Goal: Information Seeking & Learning: Learn about a topic

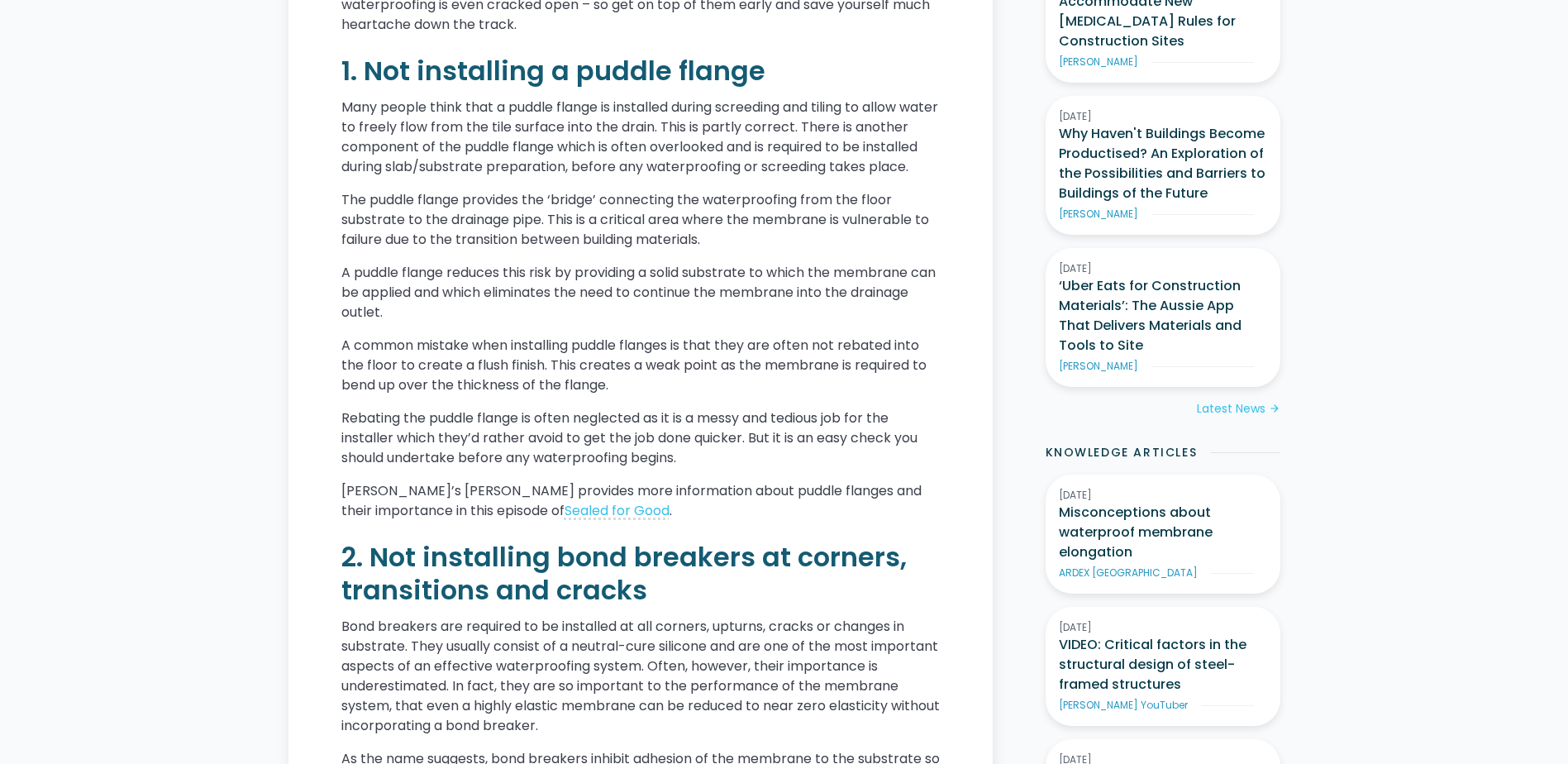
scroll to position [1102, 0]
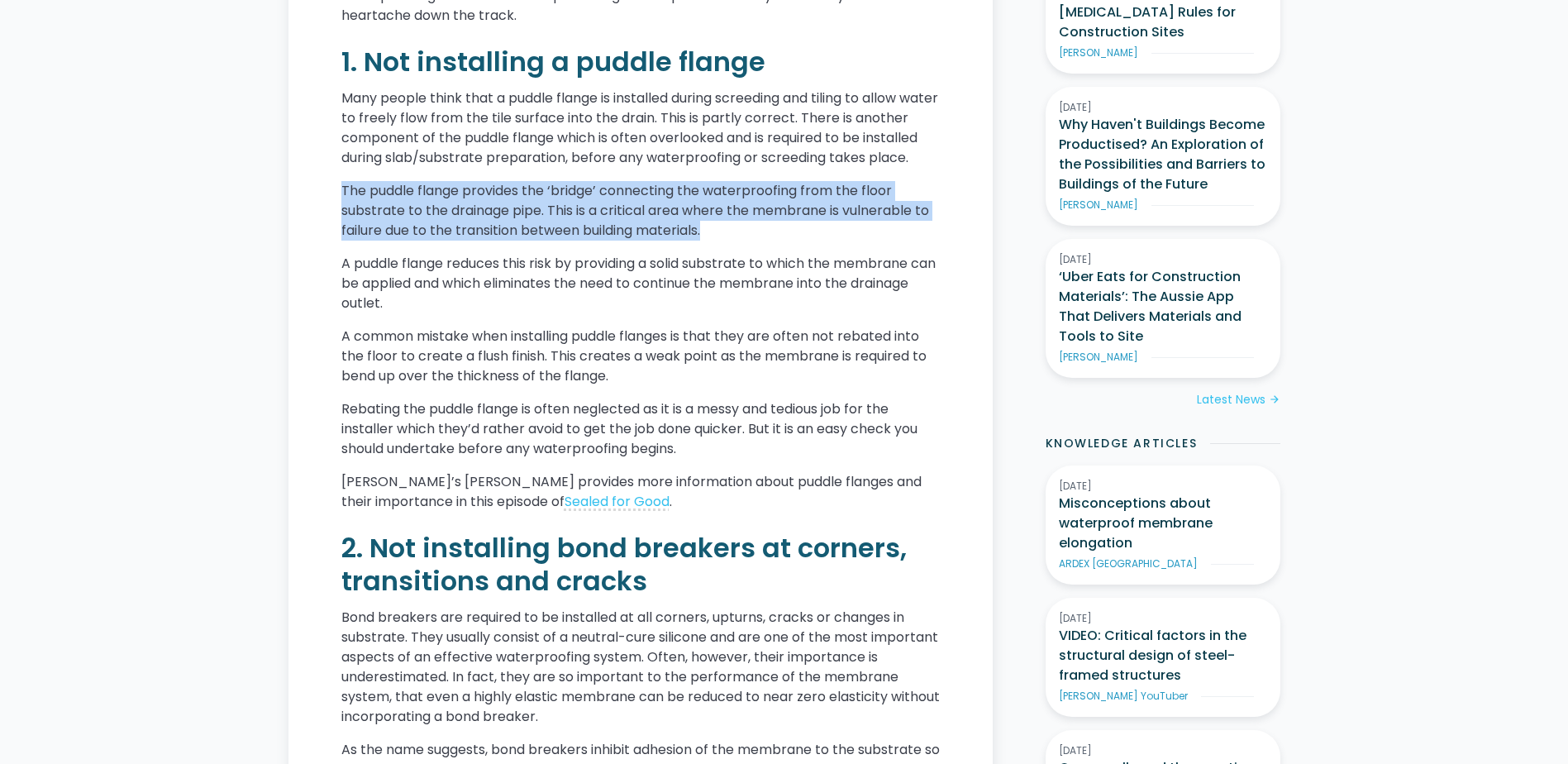
drag, startPoint x: 719, startPoint y: 253, endPoint x: 679, endPoint y: 186, distance: 78.0
drag, startPoint x: 679, startPoint y: 186, endPoint x: 723, endPoint y: 259, distance: 85.2
click at [723, 241] on p "The puddle flange provides the ‘bridge’ connecting the waterproofing from the f…" at bounding box center [640, 211] width 598 height 60
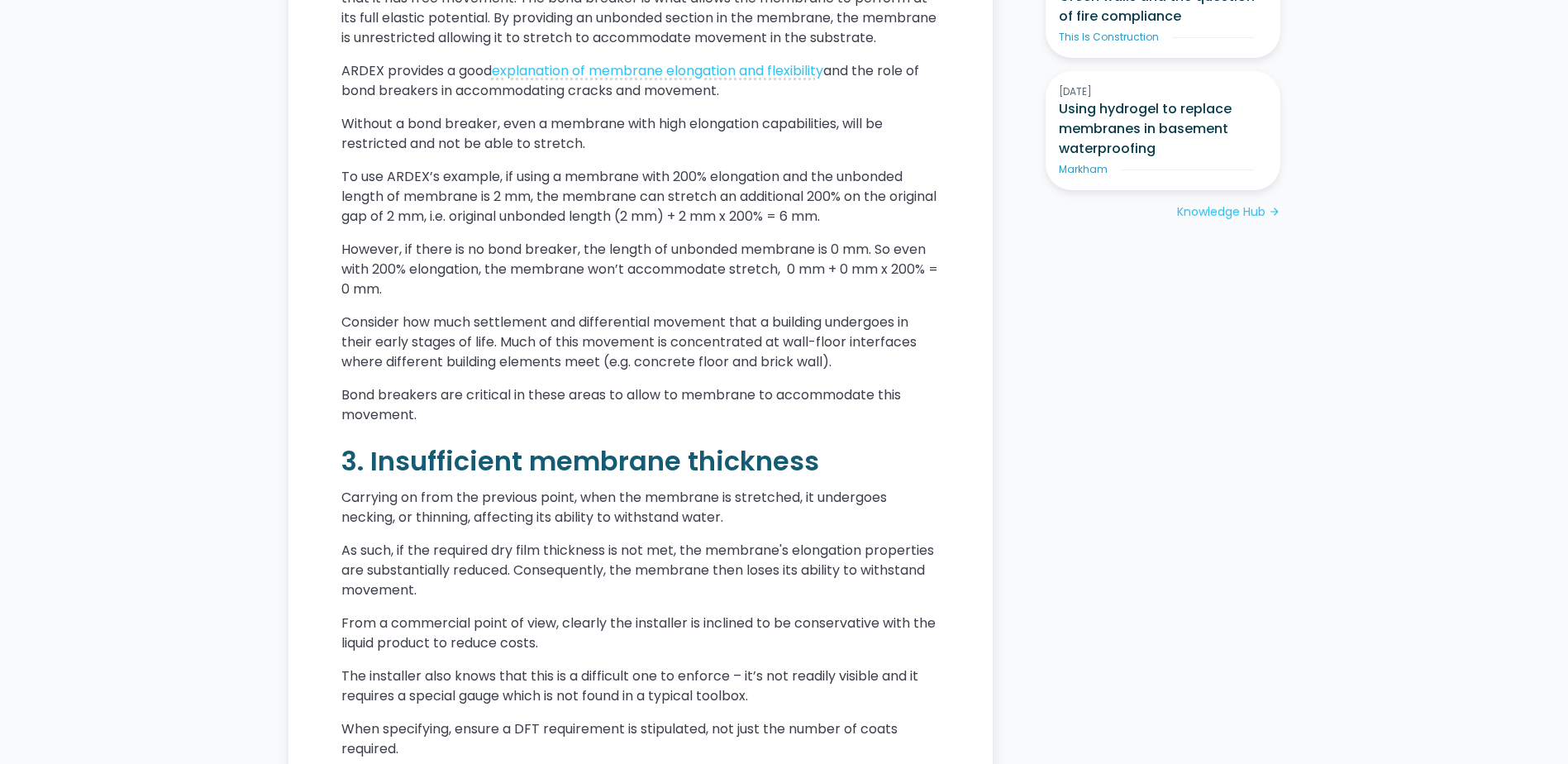
scroll to position [1888, 0]
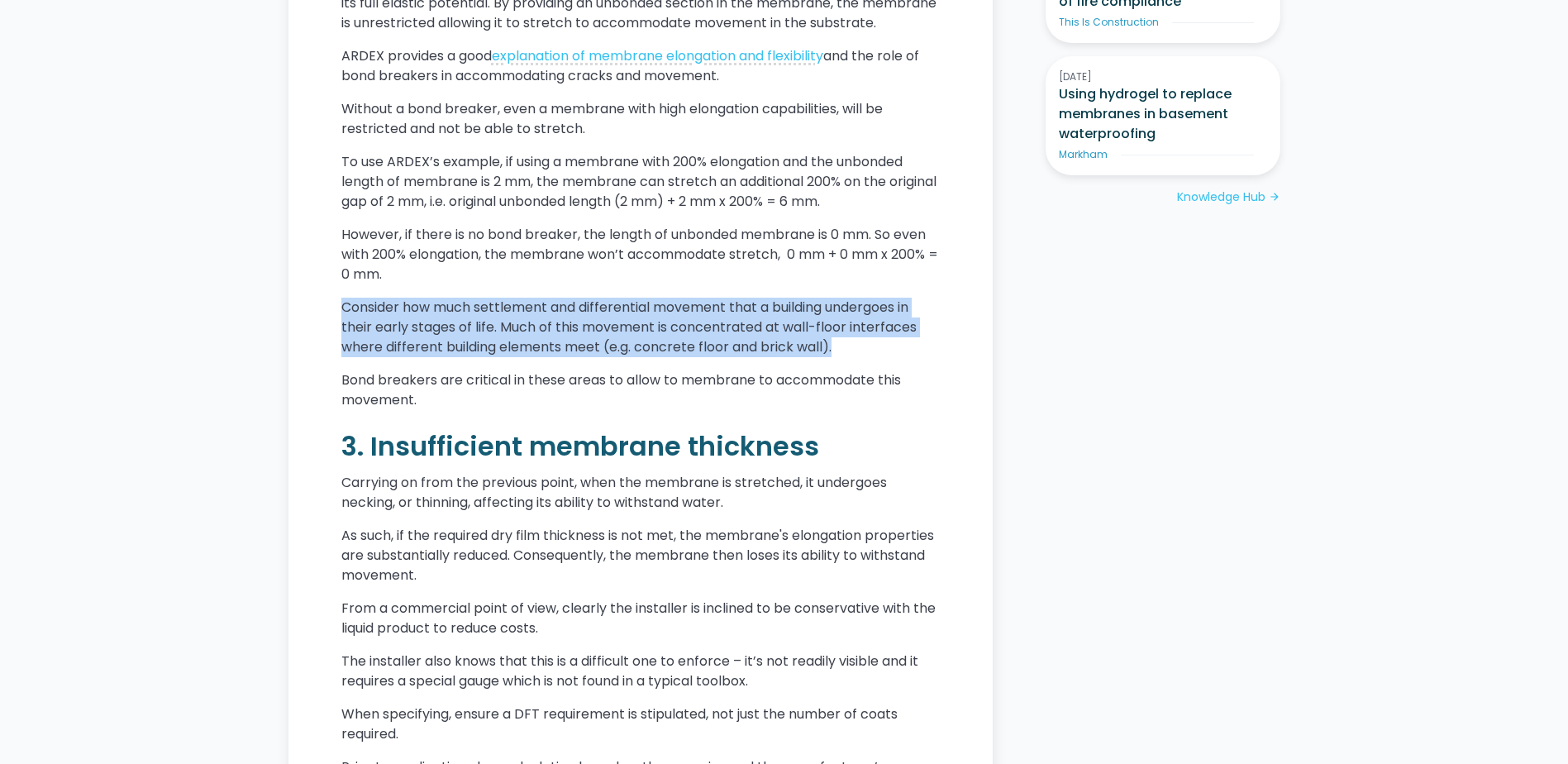
drag, startPoint x: 845, startPoint y: 385, endPoint x: 339, endPoint y: 336, distance: 508.4
drag, startPoint x: 337, startPoint y: 338, endPoint x: 850, endPoint y: 392, distance: 515.8
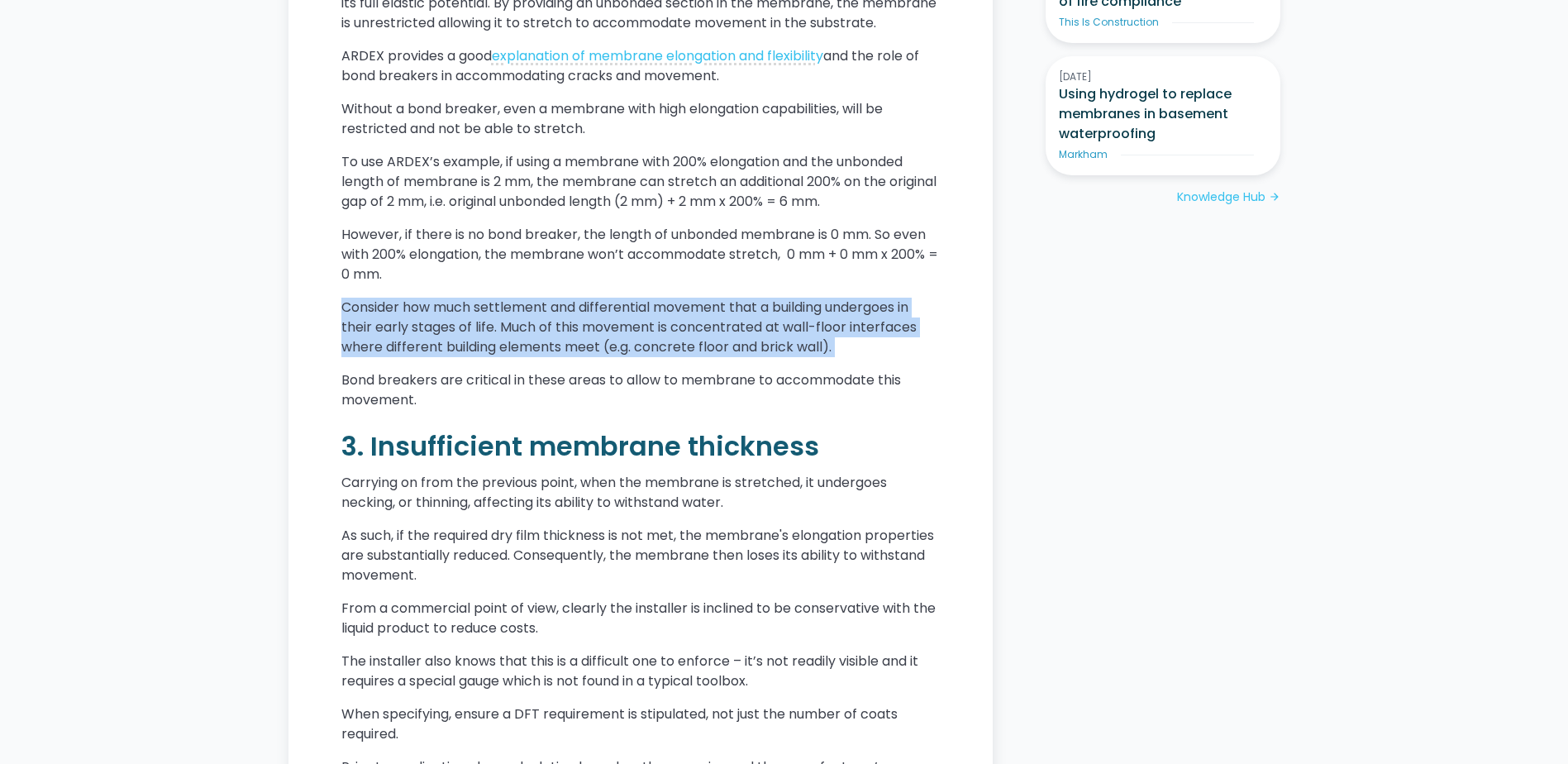
click at [850, 357] on p "Consider how much settlement and differential movement that a building undergoe…" at bounding box center [640, 327] width 598 height 60
drag, startPoint x: 849, startPoint y: 390, endPoint x: 352, endPoint y: 355, distance: 498.2
click at [352, 355] on p "Consider how much settlement and differential movement that a building undergoe…" at bounding box center [640, 327] width 598 height 60
drag, startPoint x: 343, startPoint y: 355, endPoint x: 871, endPoint y: 386, distance: 528.9
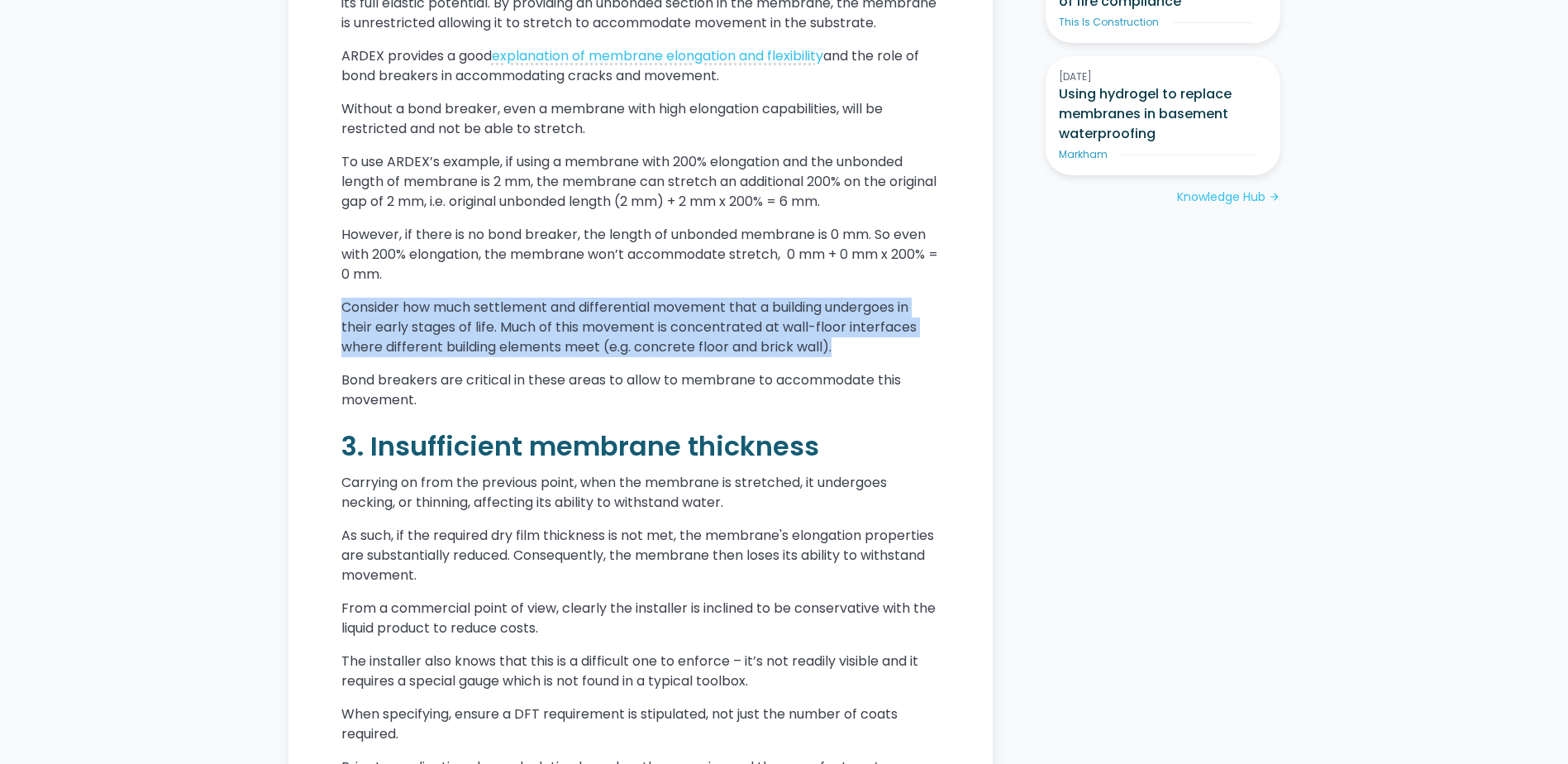
click at [871, 357] on p "Consider how much settlement and differential movement that a building undergoe…" at bounding box center [640, 327] width 598 height 60
drag, startPoint x: 865, startPoint y: 385, endPoint x: 838, endPoint y: 317, distance: 73.2
click at [838, 317] on div "Waterproofing is a tedious business. So is carpentry. But unlike carpentry, if …" at bounding box center [640, 735] width 598 height 3549
click at [838, 285] on p "However, if there is no bond breaker, the length of unbonded membrane is 0 mm. …" at bounding box center [640, 254] width 598 height 60
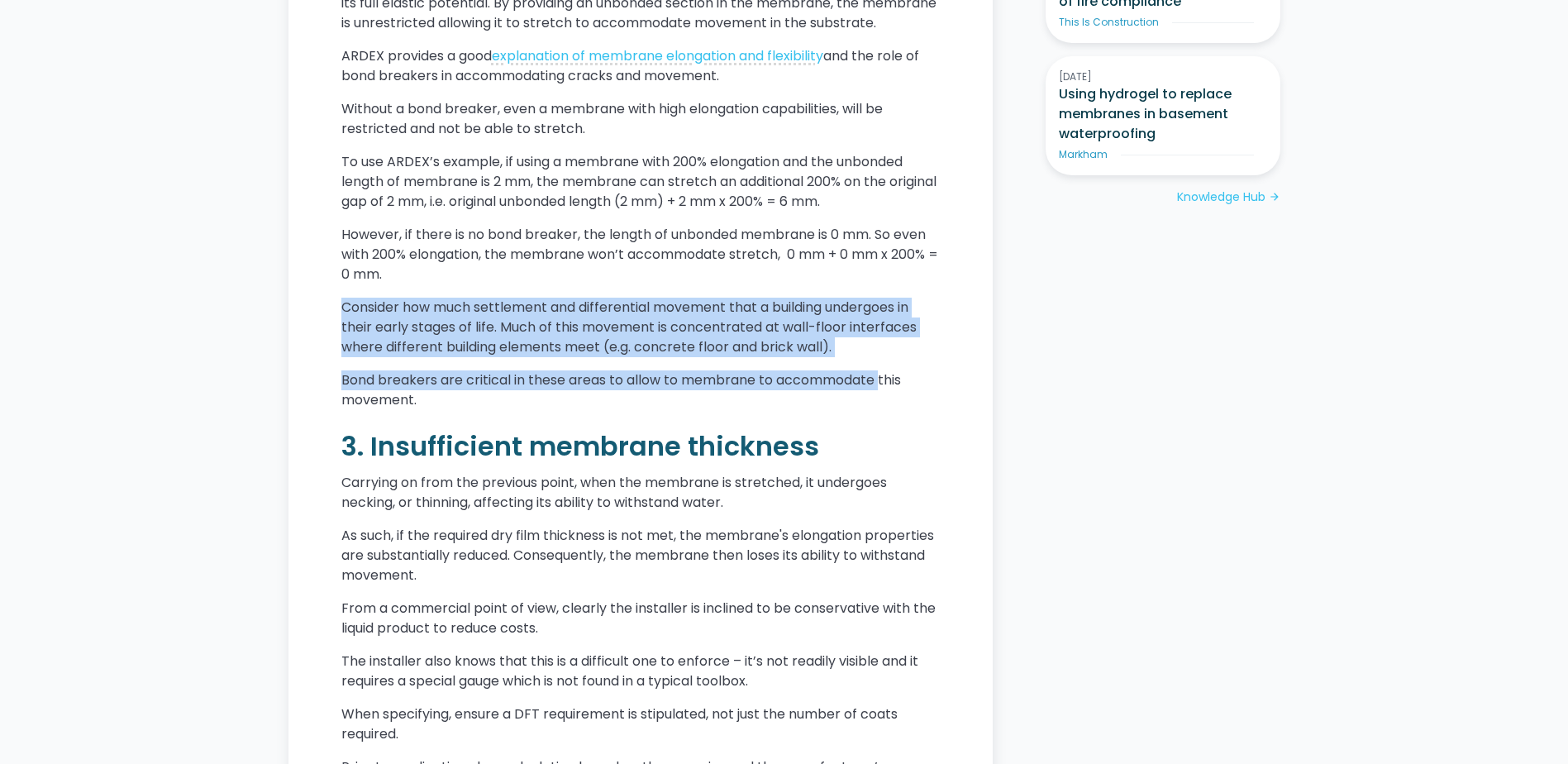
drag, startPoint x: 838, startPoint y: 317, endPoint x: 874, endPoint y: 406, distance: 96.0
click at [874, 406] on div "Waterproofing is a tedious business. So is carpentry. But unlike carpentry, if …" at bounding box center [640, 735] width 598 height 3549
drag, startPoint x: 874, startPoint y: 406, endPoint x: 881, endPoint y: 437, distance: 31.8
click at [877, 410] on p "Bond breakers are critical in these areas to allow to membrane to accommodate t…" at bounding box center [640, 390] width 598 height 39
drag, startPoint x: 883, startPoint y: 435, endPoint x: 875, endPoint y: 319, distance: 116.3
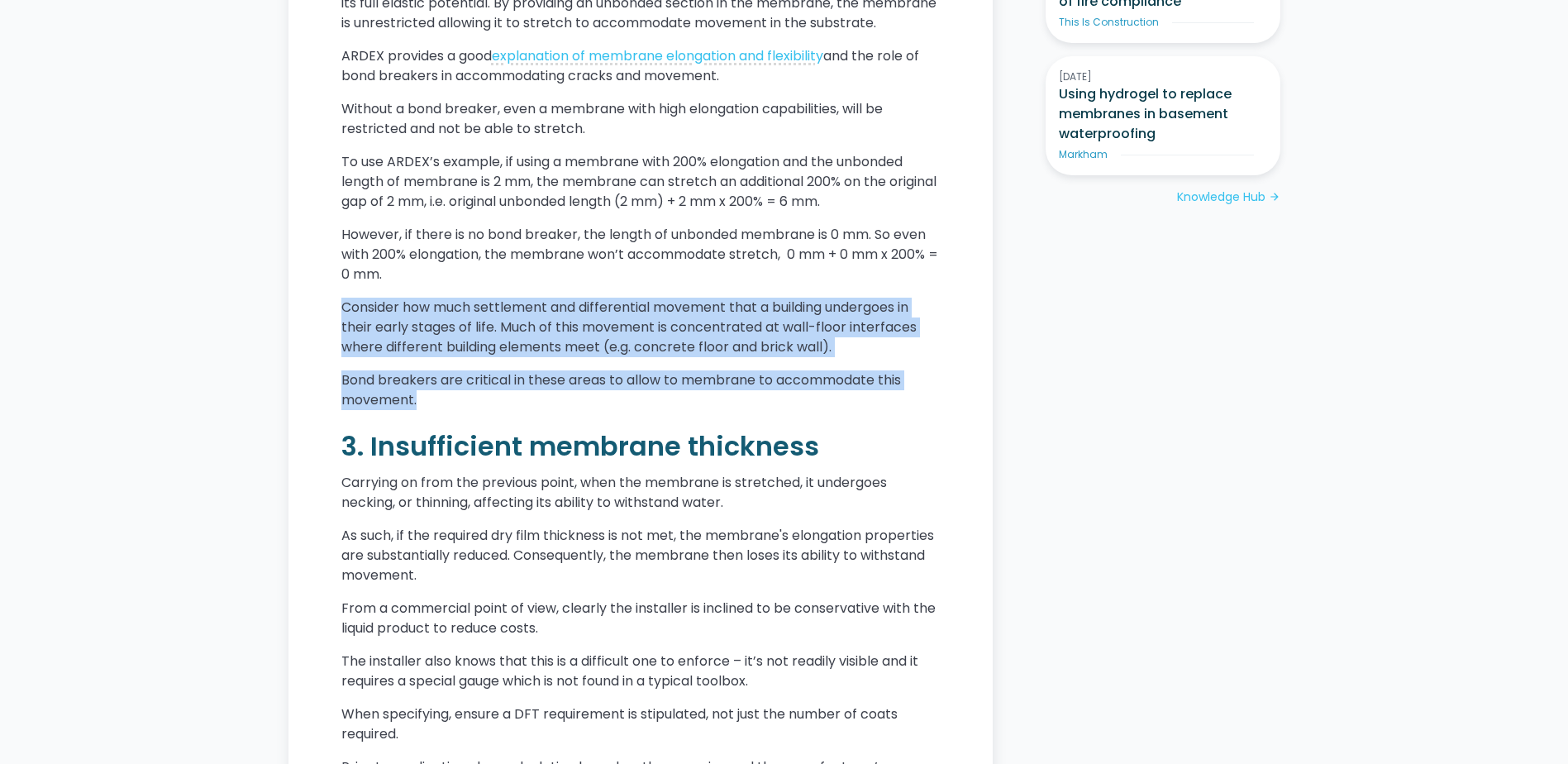
click at [875, 319] on div "Waterproofing is a tedious business. So is carpentry. But unlike carpentry, if …" at bounding box center [640, 735] width 598 height 3549
drag, startPoint x: 875, startPoint y: 319, endPoint x: 870, endPoint y: 377, distance: 58.2
click at [870, 357] on p "Consider how much settlement and differential movement that a building undergoe…" at bounding box center [640, 327] width 598 height 60
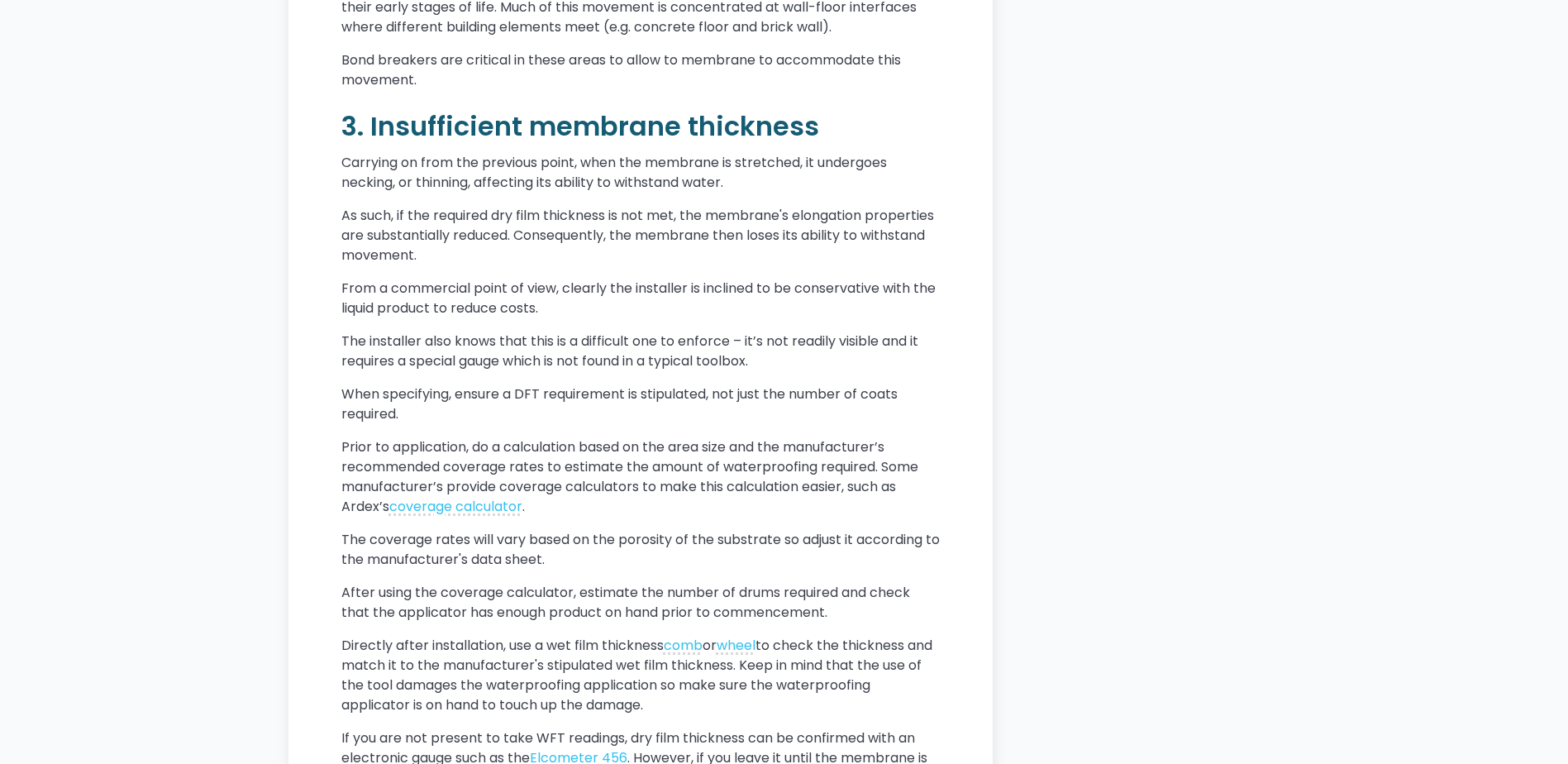
scroll to position [2164, 0]
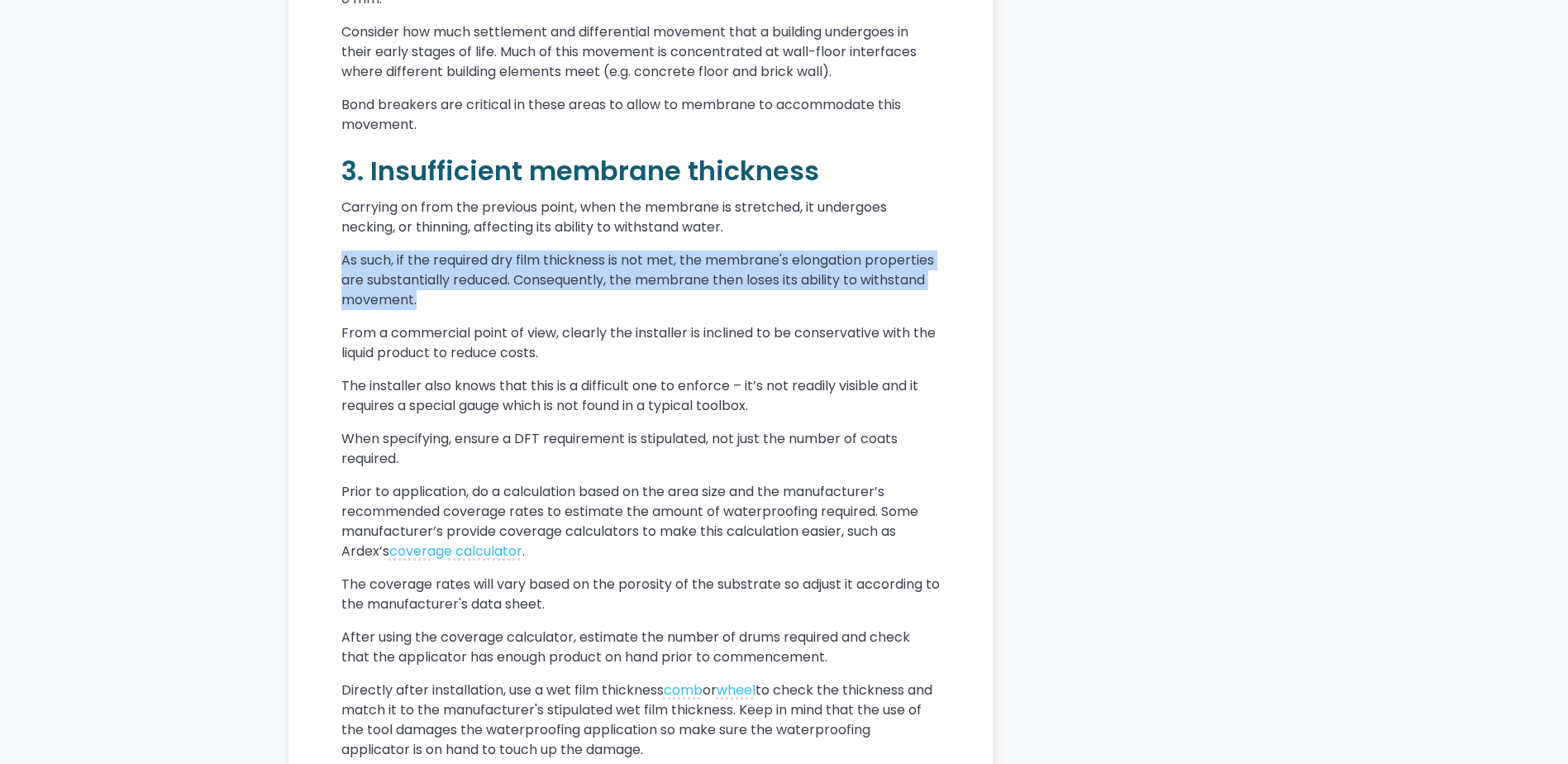
drag, startPoint x: 848, startPoint y: 333, endPoint x: 804, endPoint y: 275, distance: 72.8
click at [804, 275] on div "Waterproofing is a tedious business. So is carpentry. But unlike carpentry, if …" at bounding box center [640, 460] width 598 height 3549
click at [804, 238] on p "Carrying on from the previous point, when the membrane is stretched, it undergo…" at bounding box center [640, 217] width 598 height 39
drag, startPoint x: 804, startPoint y: 275, endPoint x: 815, endPoint y: 334, distance: 60.0
click at [815, 334] on div "Waterproofing is a tedious business. So is carpentry. But unlike carpentry, if …" at bounding box center [640, 460] width 598 height 3549
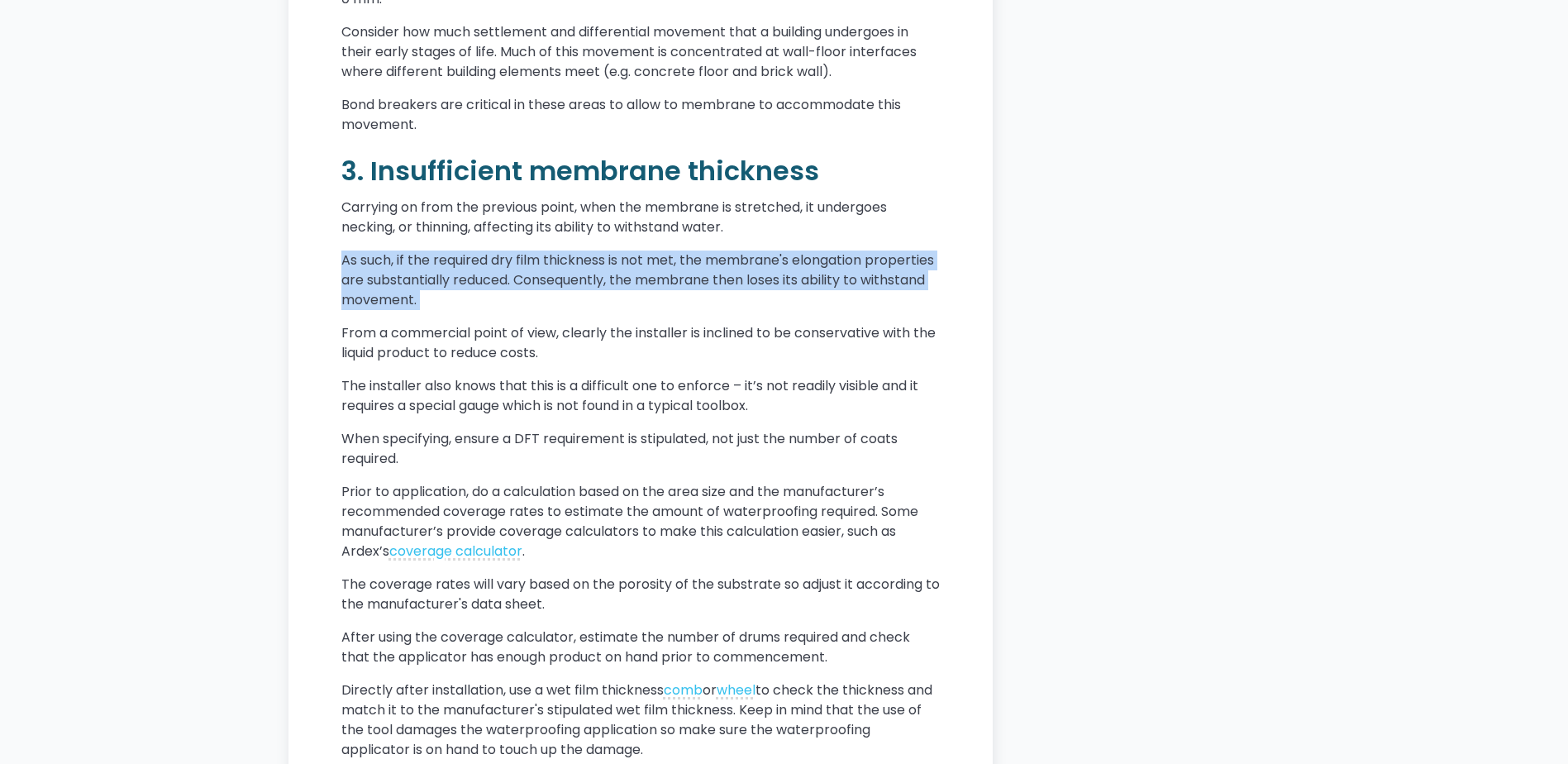
click at [815, 310] on p "As such, if the required dry film thickness is not met, the membrane's elongati…" at bounding box center [640, 280] width 598 height 60
drag, startPoint x: 815, startPoint y: 334, endPoint x: 816, endPoint y: 276, distance: 58.0
click at [816, 276] on div "Waterproofing is a tedious business. So is carpentry. But unlike carpentry, if …" at bounding box center [640, 460] width 598 height 3549
click at [816, 238] on p "Carrying on from the previous point, when the membrane is stretched, it undergo…" at bounding box center [640, 217] width 598 height 39
drag, startPoint x: 816, startPoint y: 276, endPoint x: 821, endPoint y: 338, distance: 62.2
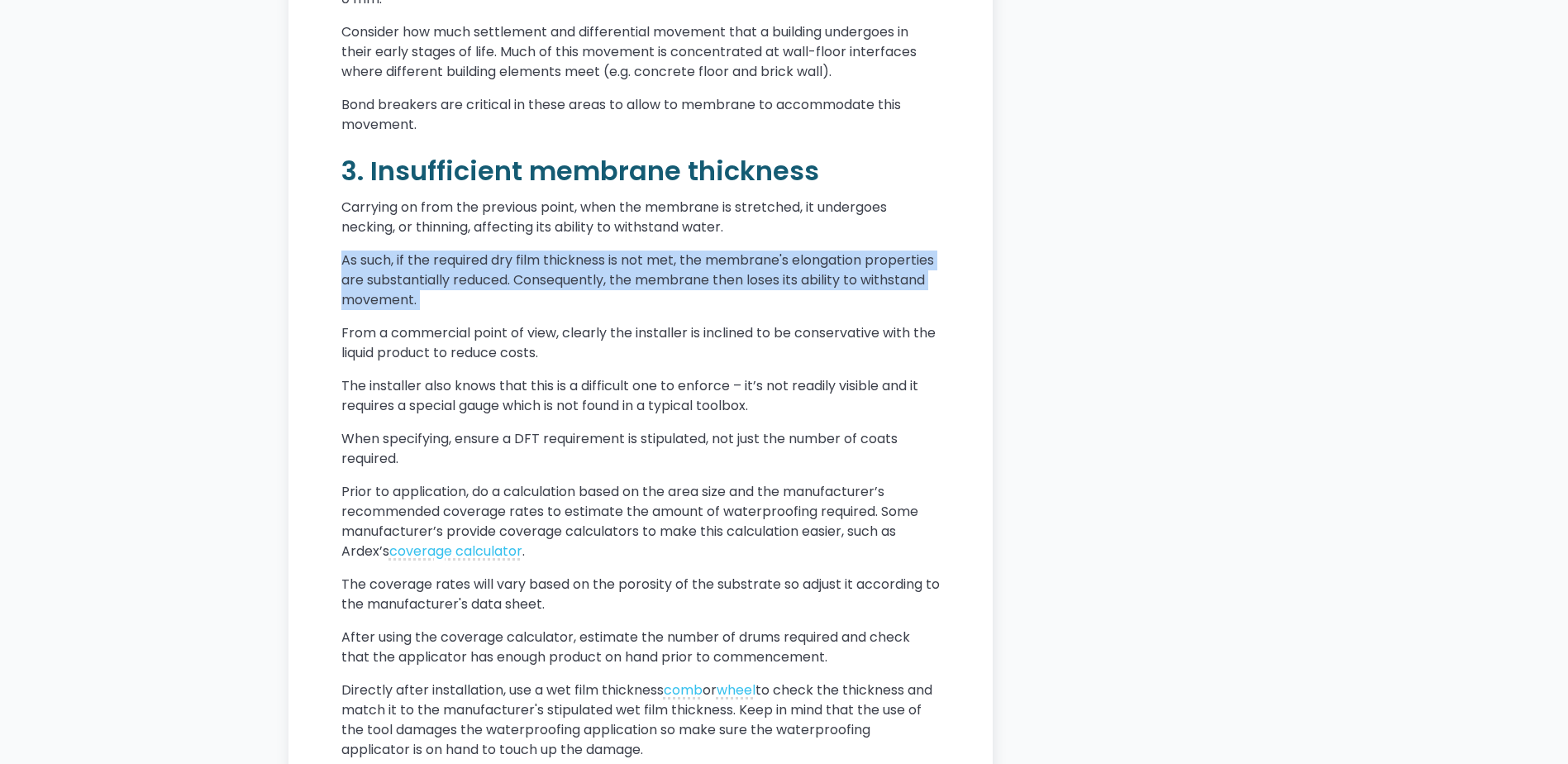
click at [821, 338] on div "Waterproofing is a tedious business. So is carpentry. But unlike carpentry, if …" at bounding box center [640, 460] width 598 height 3549
click at [821, 310] on p "As such, if the required dry film thickness is not met, the membrane's elongati…" at bounding box center [640, 280] width 598 height 60
drag, startPoint x: 805, startPoint y: 338, endPoint x: 799, endPoint y: 286, distance: 52.3
click at [799, 286] on div "Waterproofing is a tedious business. So is carpentry. But unlike carpentry, if …" at bounding box center [640, 460] width 598 height 3549
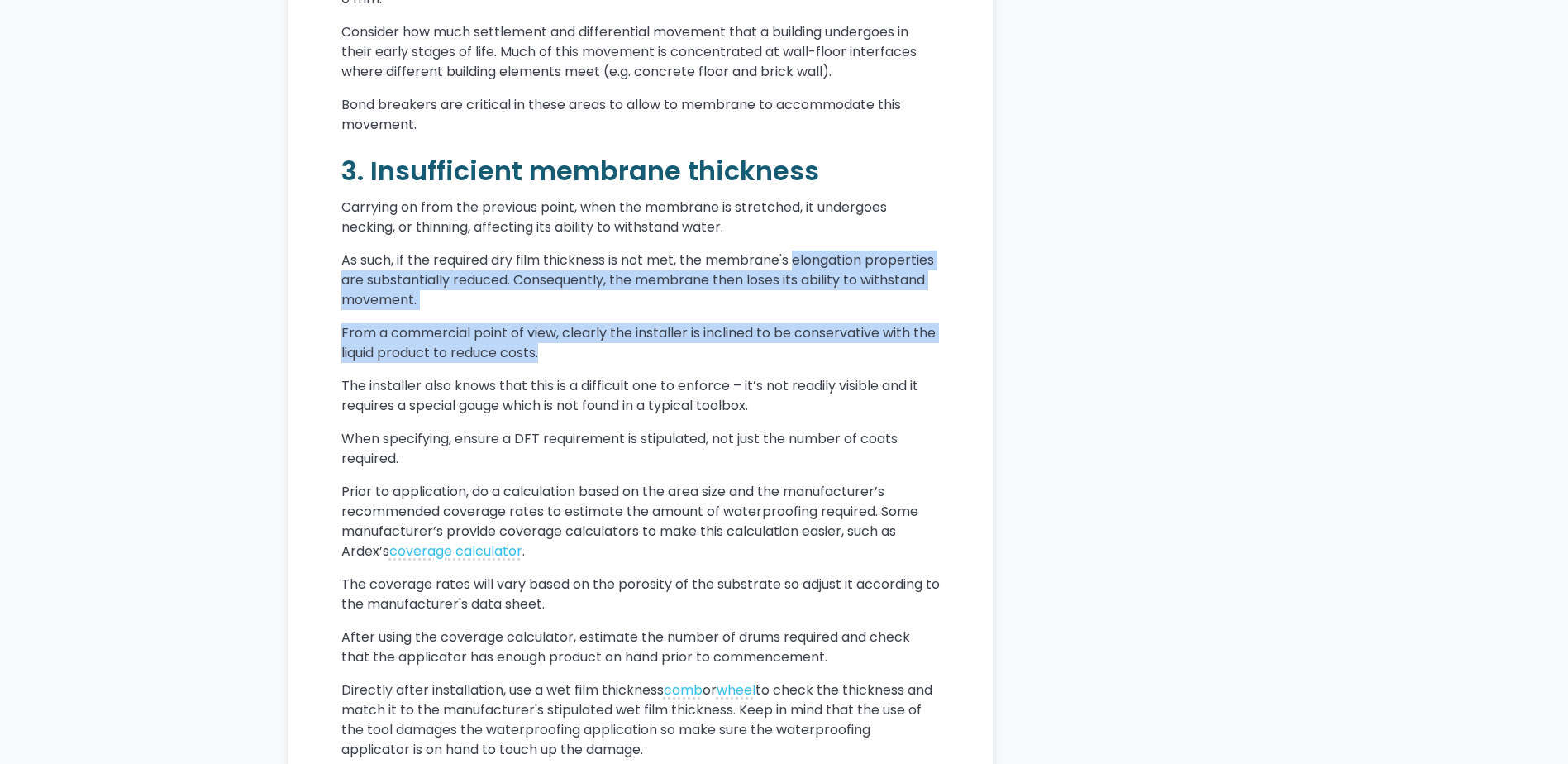
drag, startPoint x: 800, startPoint y: 278, endPoint x: 804, endPoint y: 394, distance: 116.1
click at [804, 394] on div "Waterproofing is a tedious business. So is carpentry. But unlike carpentry, if …" at bounding box center [640, 460] width 598 height 3549
click at [804, 363] on p "From a commercial point of view, clearly the installer is inclined to be conser…" at bounding box center [640, 343] width 598 height 39
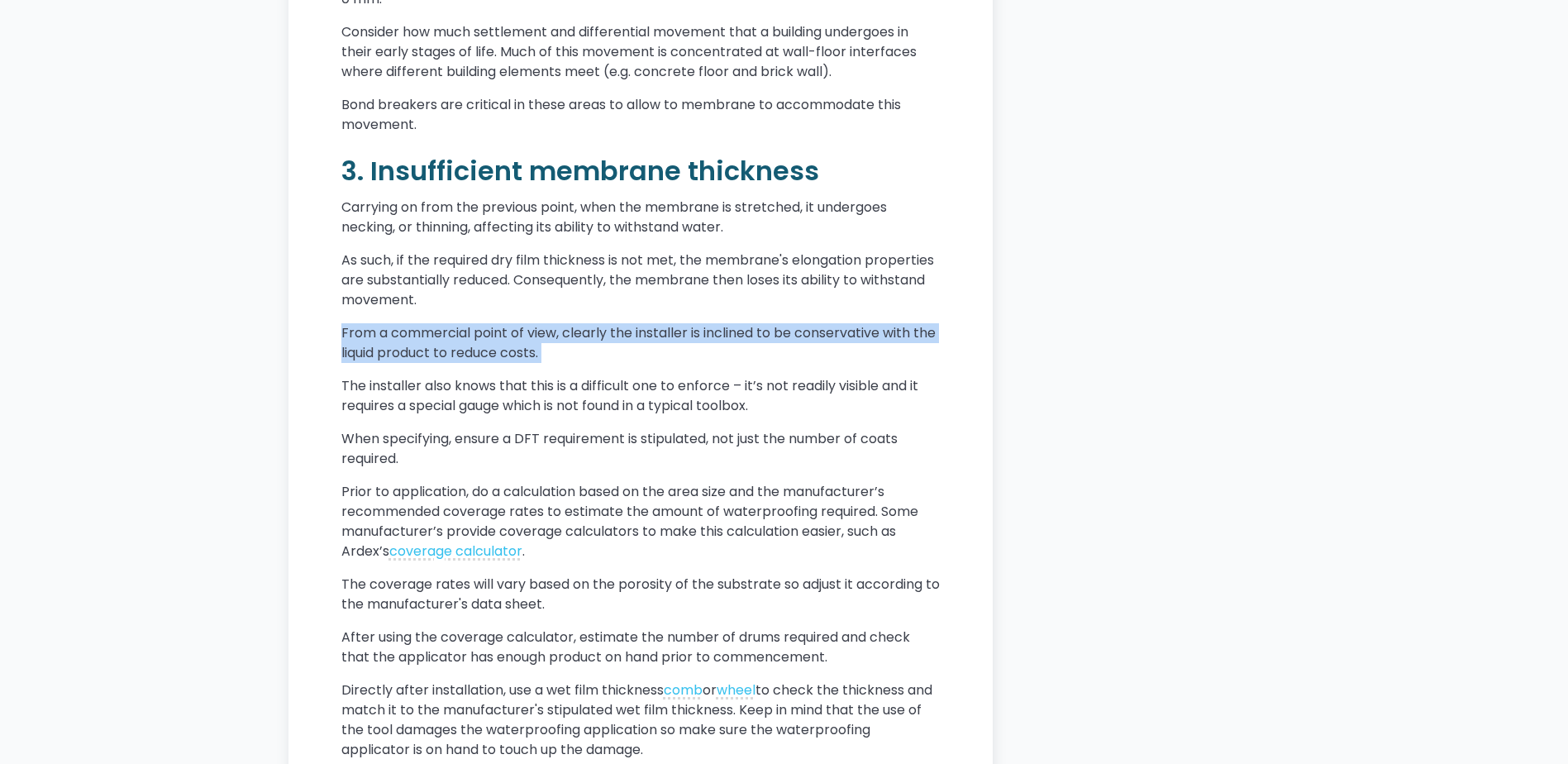
drag, startPoint x: 804, startPoint y: 394, endPoint x: 804, endPoint y: 341, distance: 53.0
click at [804, 341] on div "Waterproofing is a tedious business. So is carpentry. But unlike carpentry, if …" at bounding box center [640, 460] width 598 height 3549
click at [804, 310] on p "As such, if the required dry film thickness is not met, the membrane's elongati…" at bounding box center [640, 280] width 598 height 60
drag, startPoint x: 804, startPoint y: 341, endPoint x: 804, endPoint y: 390, distance: 49.0
click at [804, 390] on div "Waterproofing is a tedious business. So is carpentry. But unlike carpentry, if …" at bounding box center [640, 460] width 598 height 3549
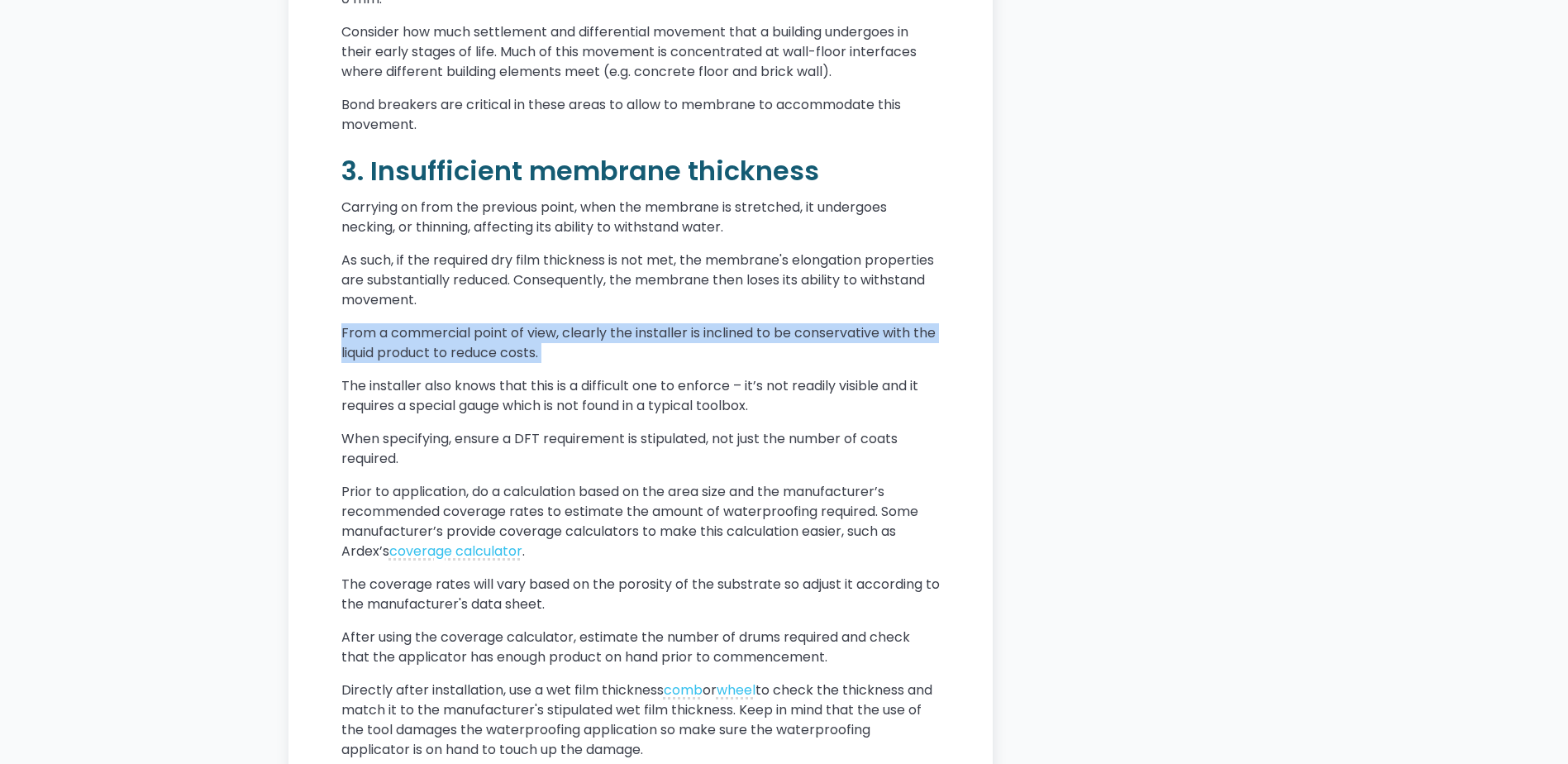
click at [804, 363] on p "From a commercial point of view, clearly the installer is inclined to be conser…" at bounding box center [640, 343] width 598 height 39
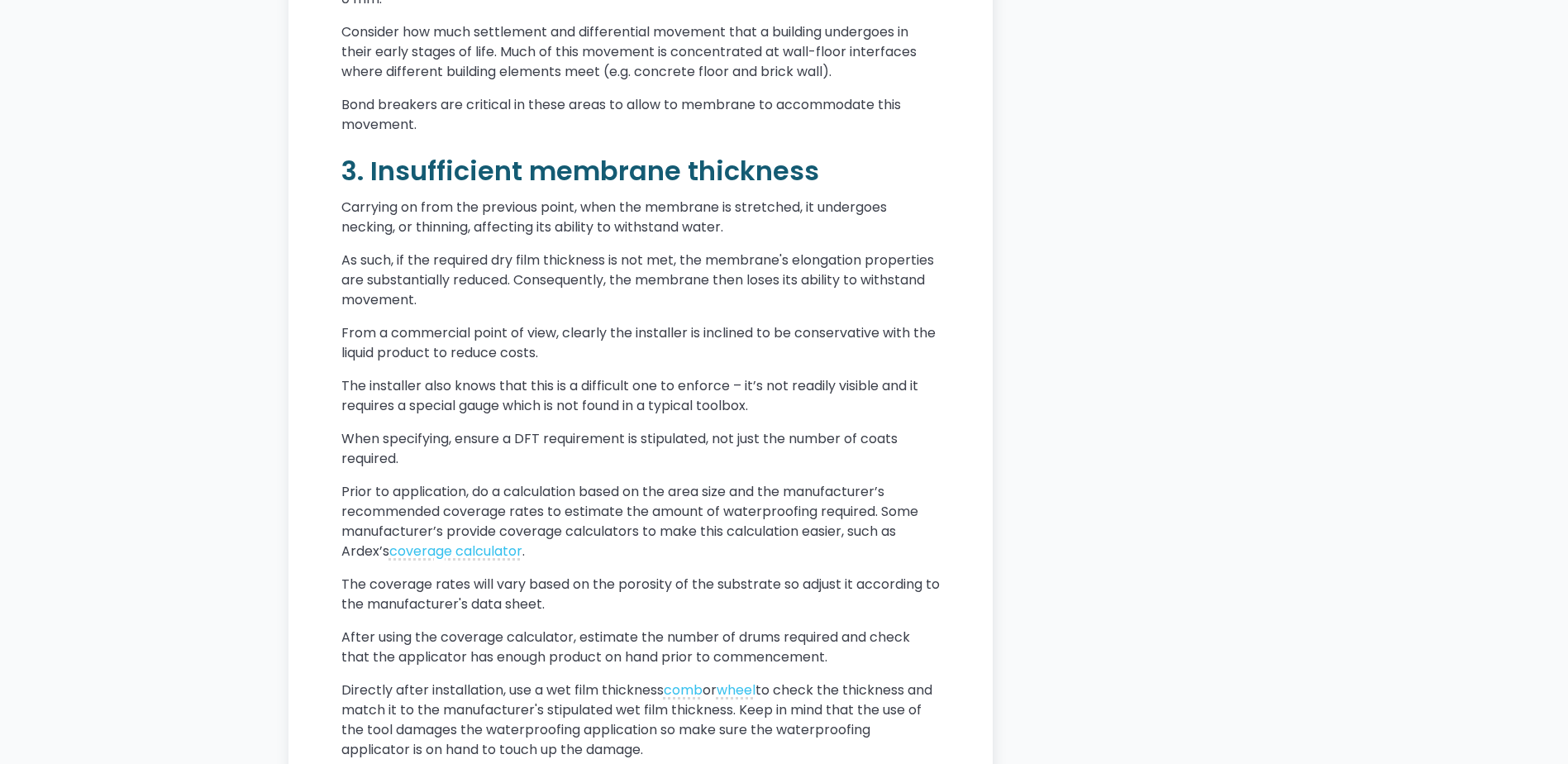
click at [803, 363] on p "From a commercial point of view, clearly the installer is inclined to be conser…" at bounding box center [640, 343] width 598 height 39
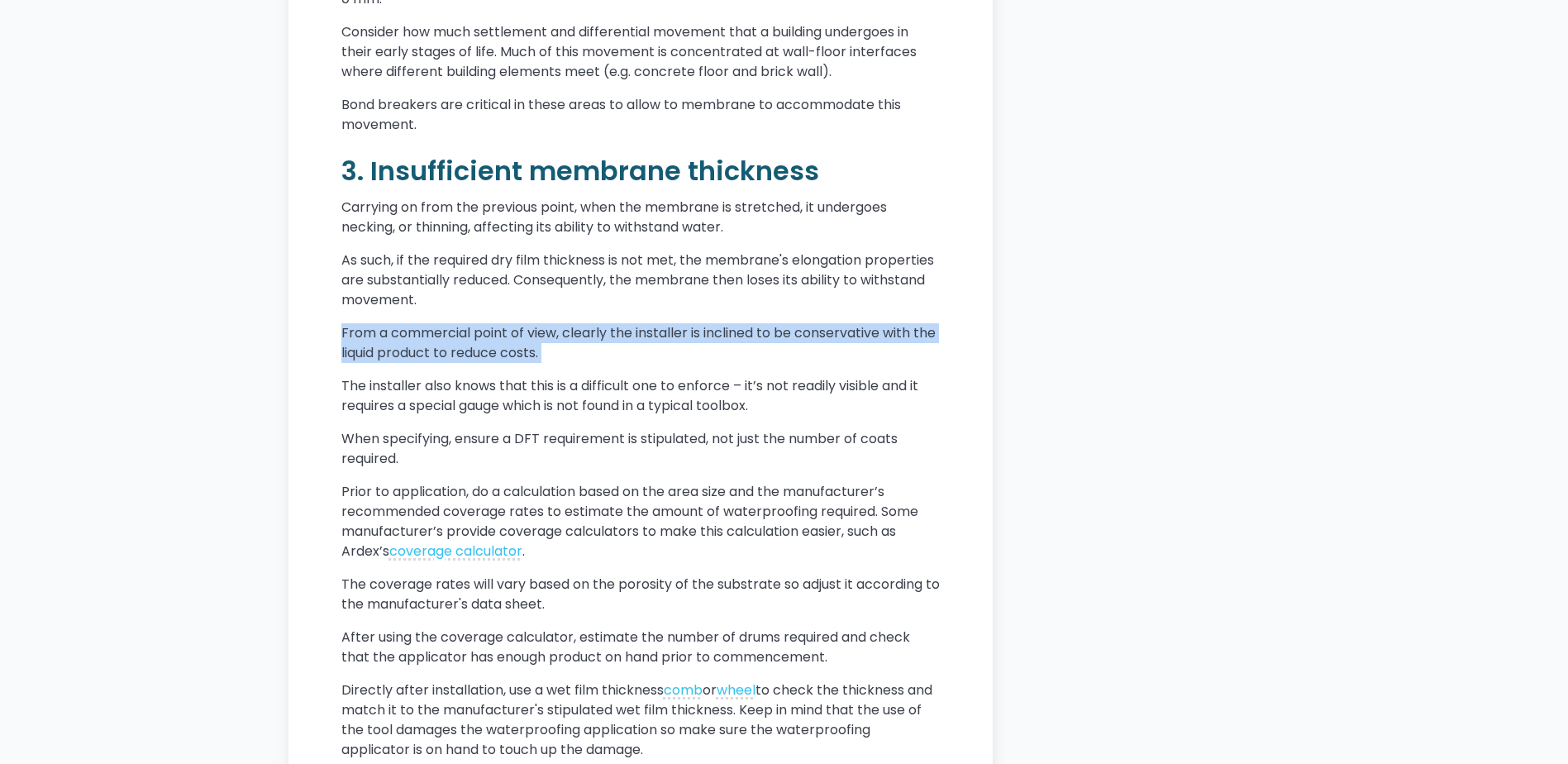
click at [803, 363] on p "From a commercial point of view, clearly the installer is inclined to be conser…" at bounding box center [640, 343] width 598 height 39
click at [812, 363] on p "From a commercial point of view, clearly the installer is inclined to be conser…" at bounding box center [640, 343] width 598 height 39
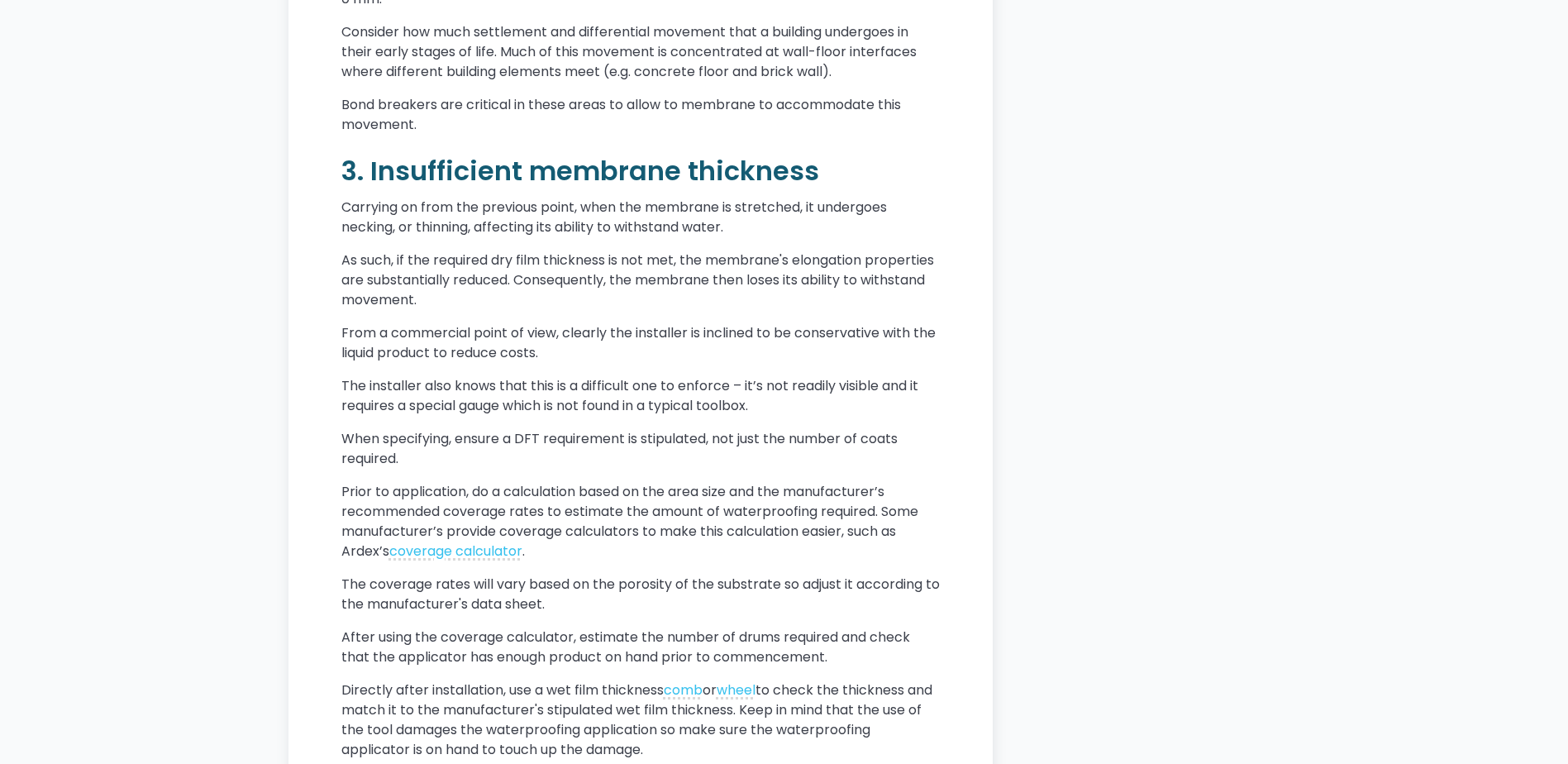
click at [758, 363] on p "From a commercial point of view, clearly the installer is inclined to be conser…" at bounding box center [640, 343] width 598 height 39
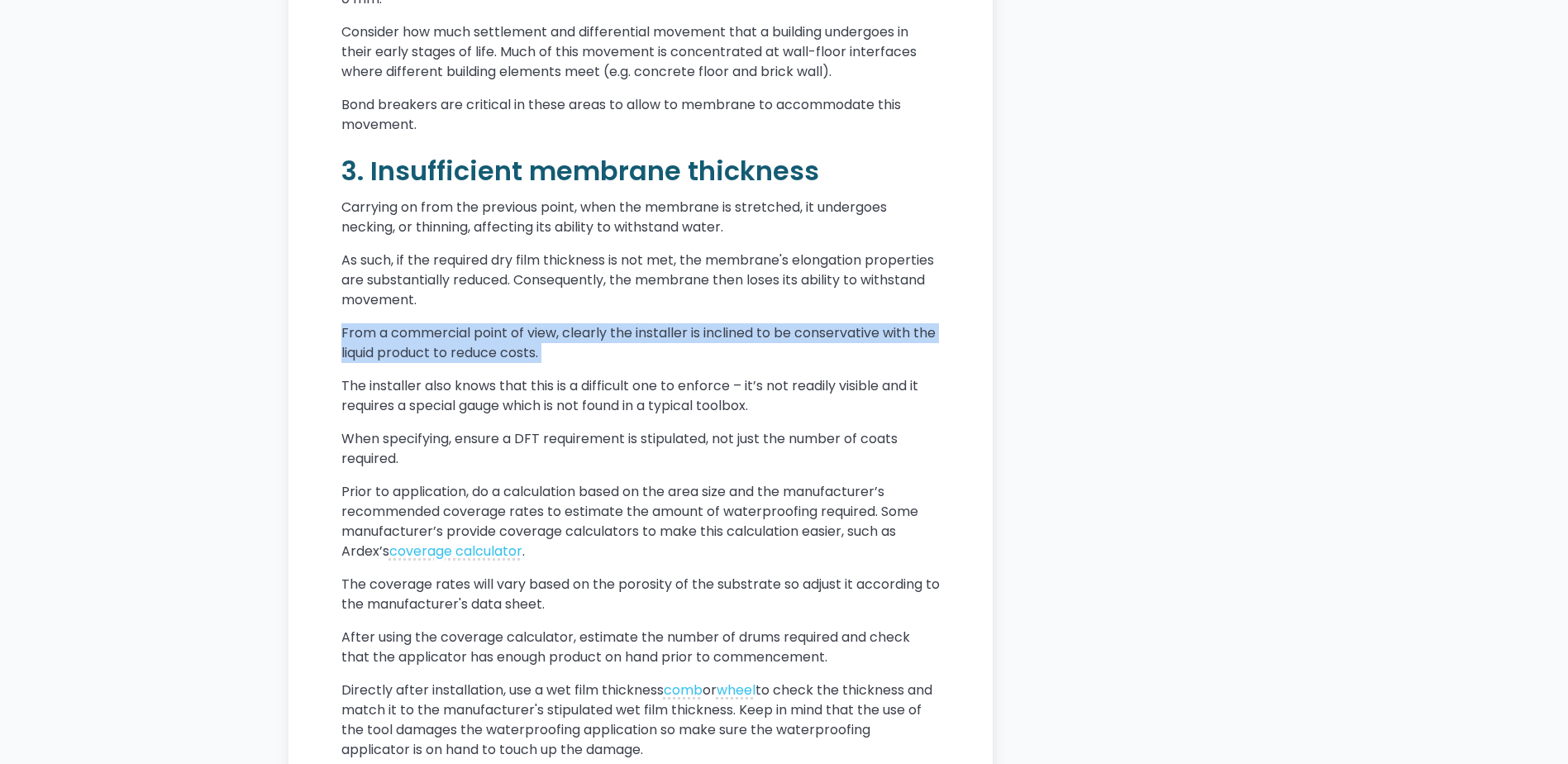
click at [758, 363] on p "From a commercial point of view, clearly the installer is inclined to be conser…" at bounding box center [640, 343] width 598 height 39
drag, startPoint x: 758, startPoint y: 386, endPoint x: 715, endPoint y: 390, distance: 43.2
click at [715, 363] on p "From a commercial point of view, clearly the installer is inclined to be conser…" at bounding box center [640, 343] width 598 height 39
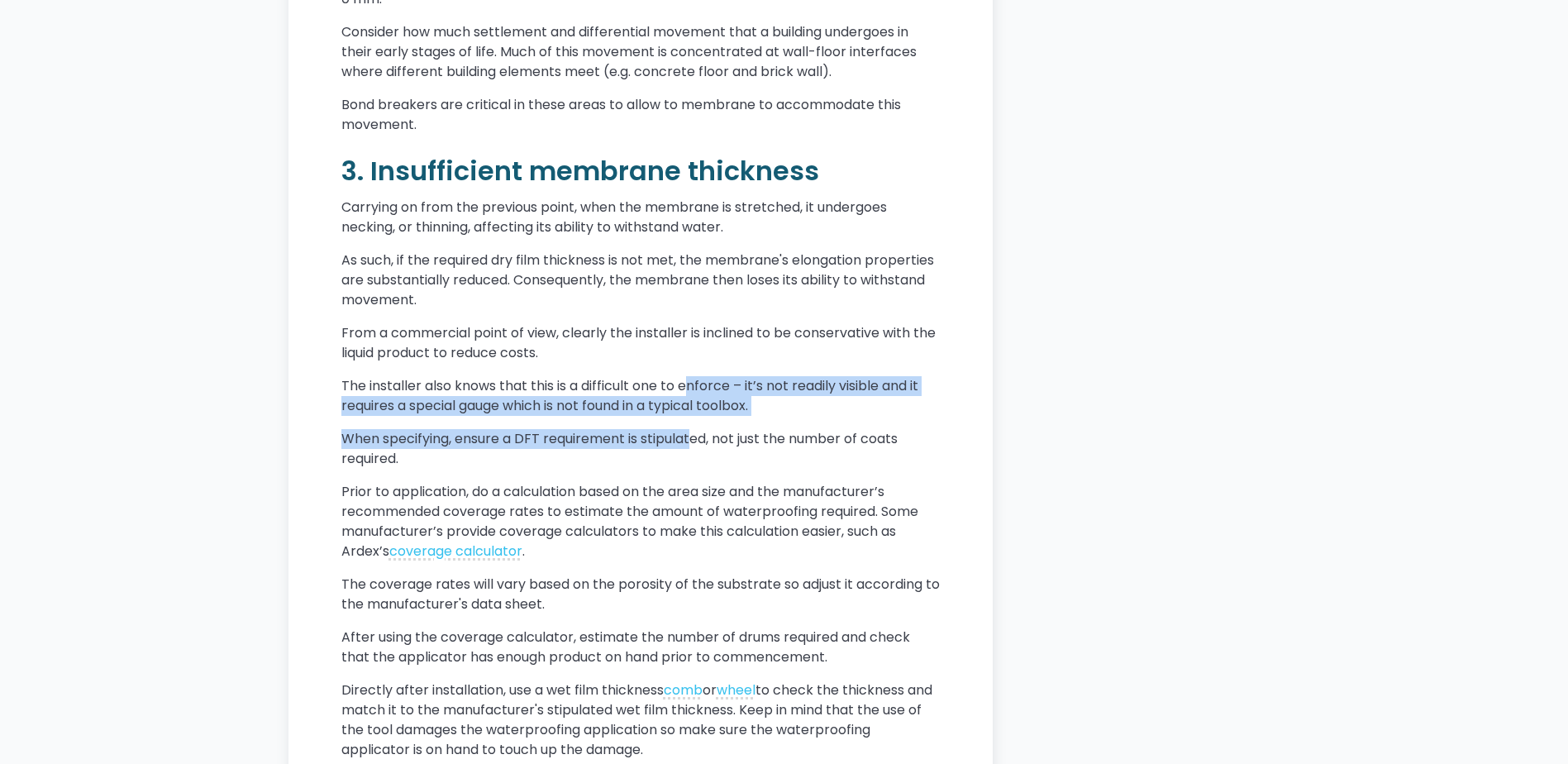
drag, startPoint x: 692, startPoint y: 406, endPoint x: 693, endPoint y: 457, distance: 51.0
click at [693, 457] on div "Waterproofing is a tedious business. So is carpentry. But unlike carpentry, if …" at bounding box center [640, 460] width 598 height 3549
drag, startPoint x: 693, startPoint y: 457, endPoint x: 787, endPoint y: 442, distance: 95.2
click at [787, 416] on p "The installer also knows that this is a difficult one to enforce – it’s not rea…" at bounding box center [640, 395] width 598 height 39
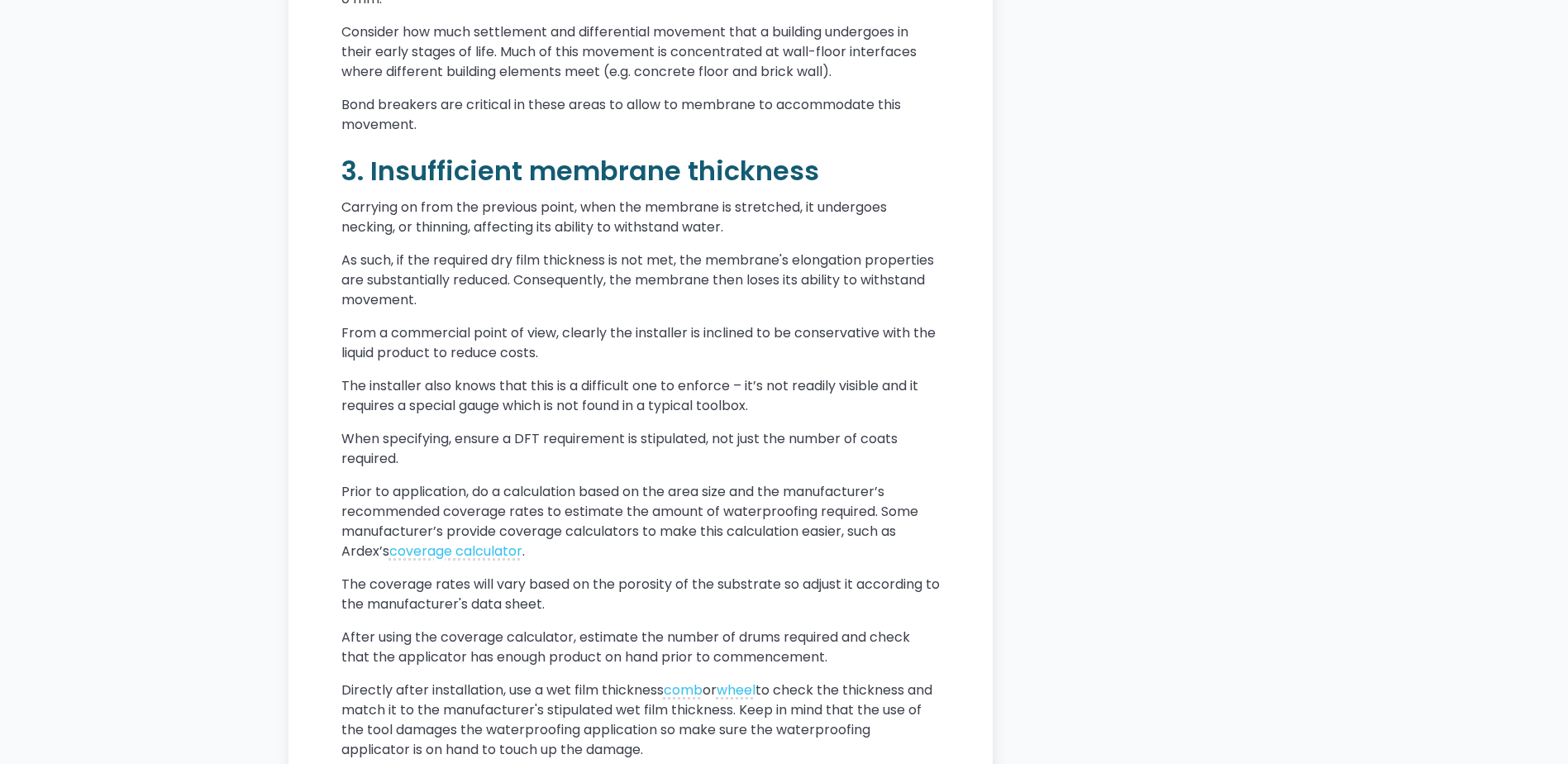
click at [787, 416] on p "The installer also knows that this is a difficult one to enforce – it’s not rea…" at bounding box center [640, 395] width 598 height 39
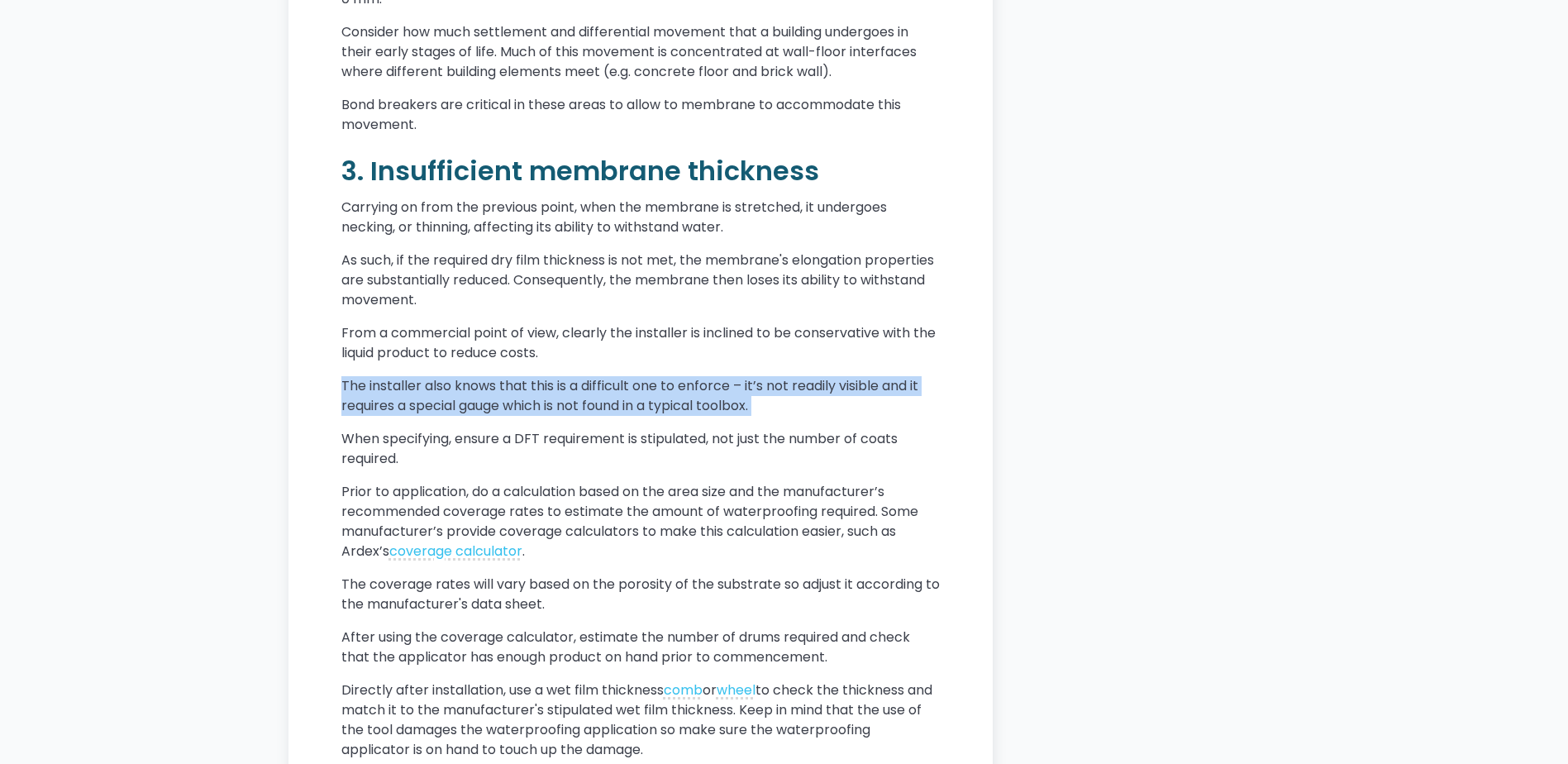
click at [787, 416] on p "The installer also knows that this is a difficult one to enforce – it’s not rea…" at bounding box center [640, 395] width 598 height 39
drag, startPoint x: 787, startPoint y: 442, endPoint x: 802, endPoint y: 441, distance: 15.0
click at [802, 416] on p "The installer also knows that this is a difficult one to enforce – it’s not rea…" at bounding box center [640, 395] width 598 height 39
drag, startPoint x: 802, startPoint y: 441, endPoint x: 353, endPoint y: 420, distance: 449.5
click at [353, 416] on p "The installer also knows that this is a difficult one to enforce – it’s not rea…" at bounding box center [640, 395] width 598 height 39
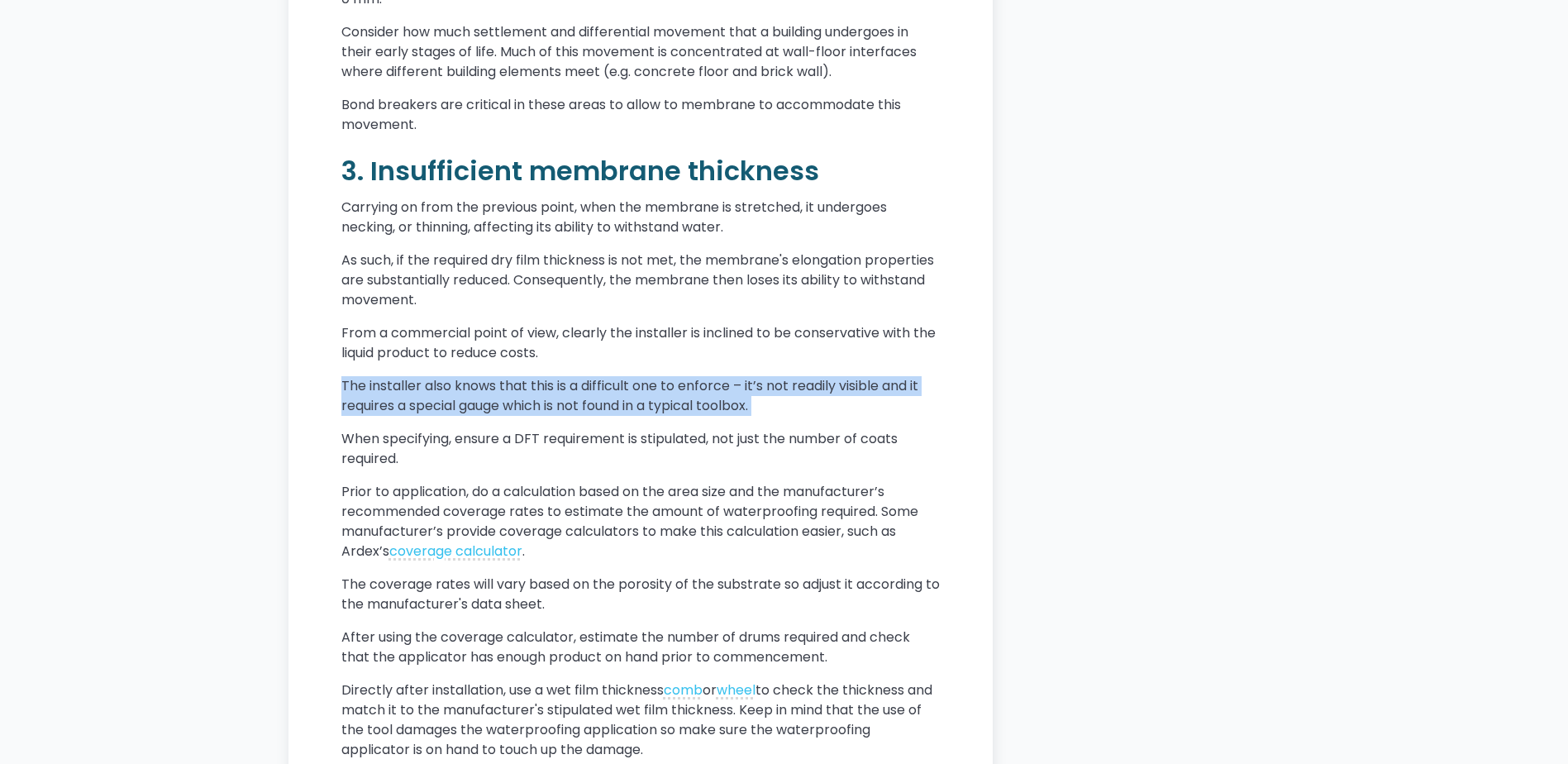
click at [353, 416] on p "The installer also knows that this is a difficult one to enforce – it’s not rea…" at bounding box center [640, 395] width 598 height 39
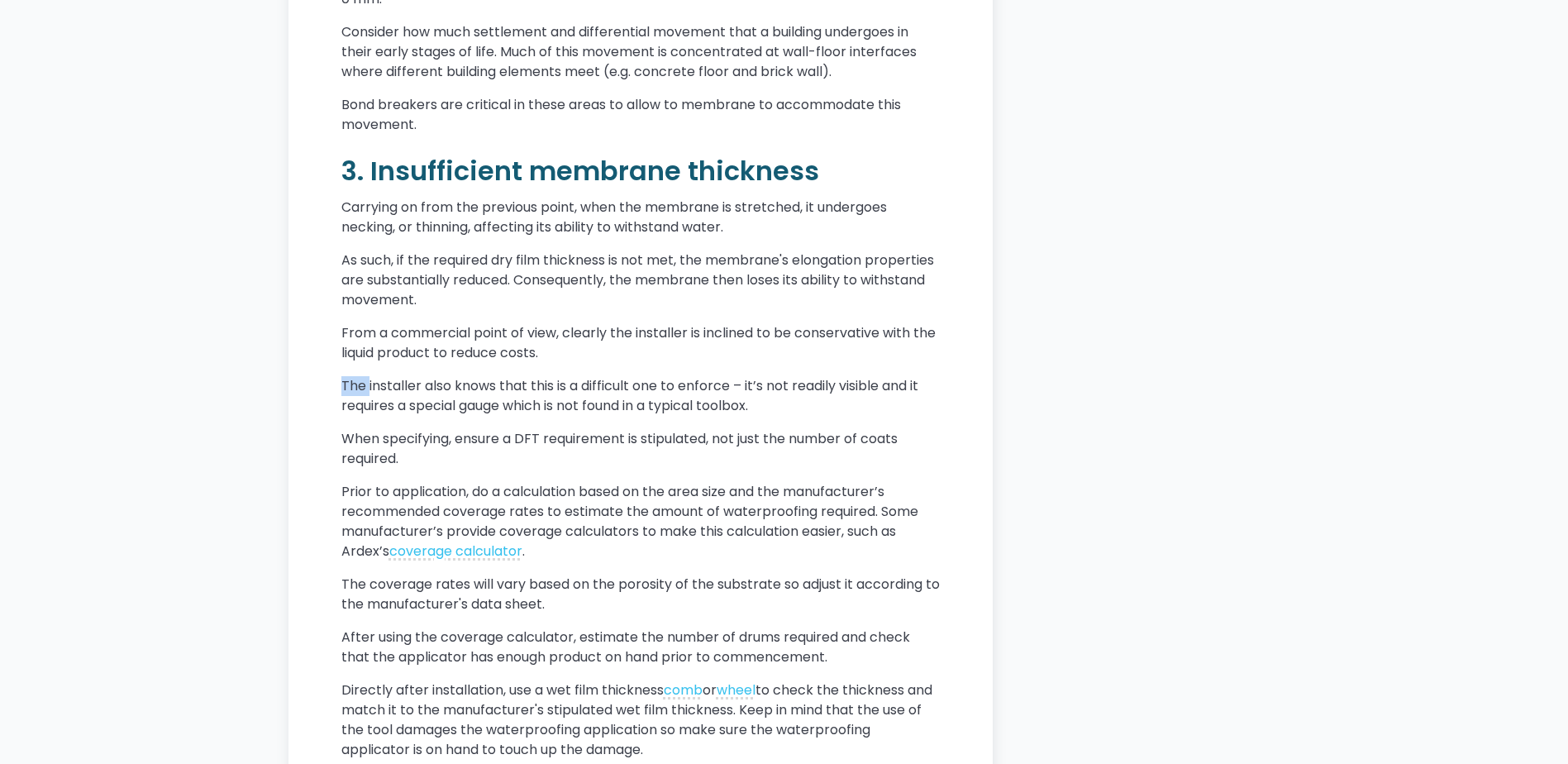
click at [353, 416] on p "The installer also knows that this is a difficult one to enforce – it’s not rea…" at bounding box center [640, 395] width 598 height 39
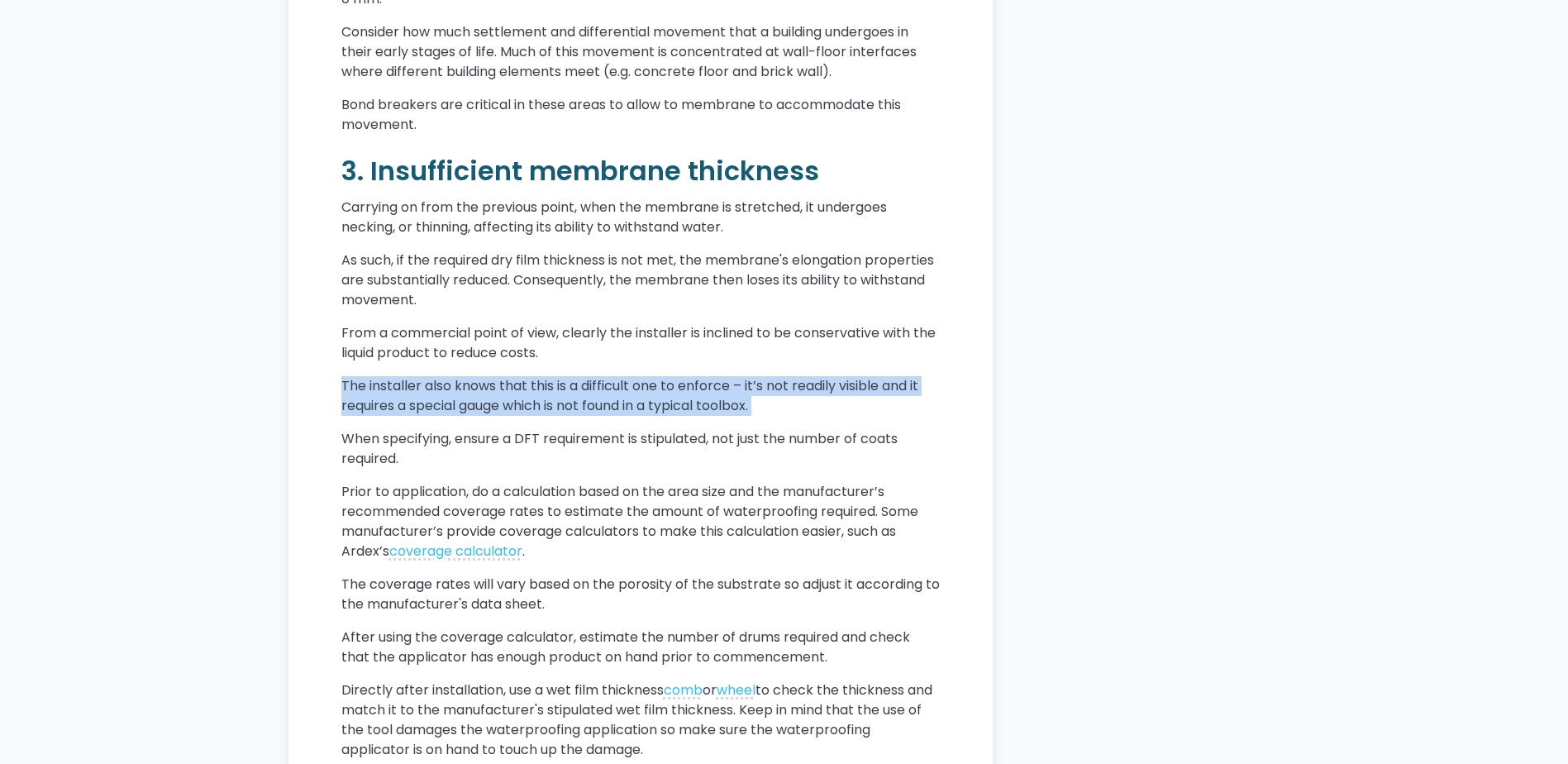
click at [353, 416] on p "The installer also knows that this is a difficult one to enforce – it’s not rea…" at bounding box center [640, 395] width 598 height 39
click at [857, 416] on p "The installer also knows that this is a difficult one to enforce – it’s not rea…" at bounding box center [640, 395] width 598 height 39
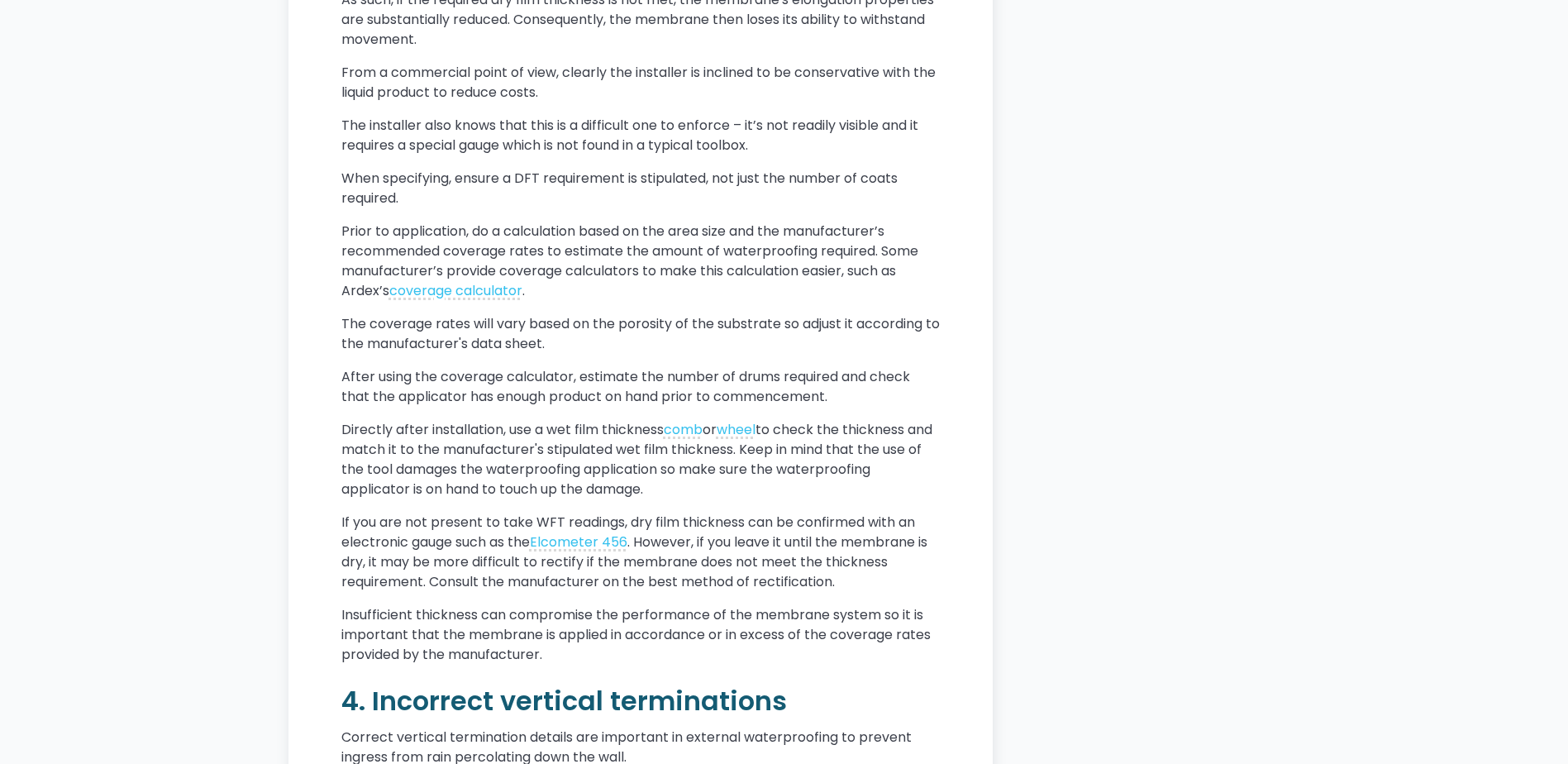
scroll to position [2439, 0]
